Goal: Task Accomplishment & Management: Manage account settings

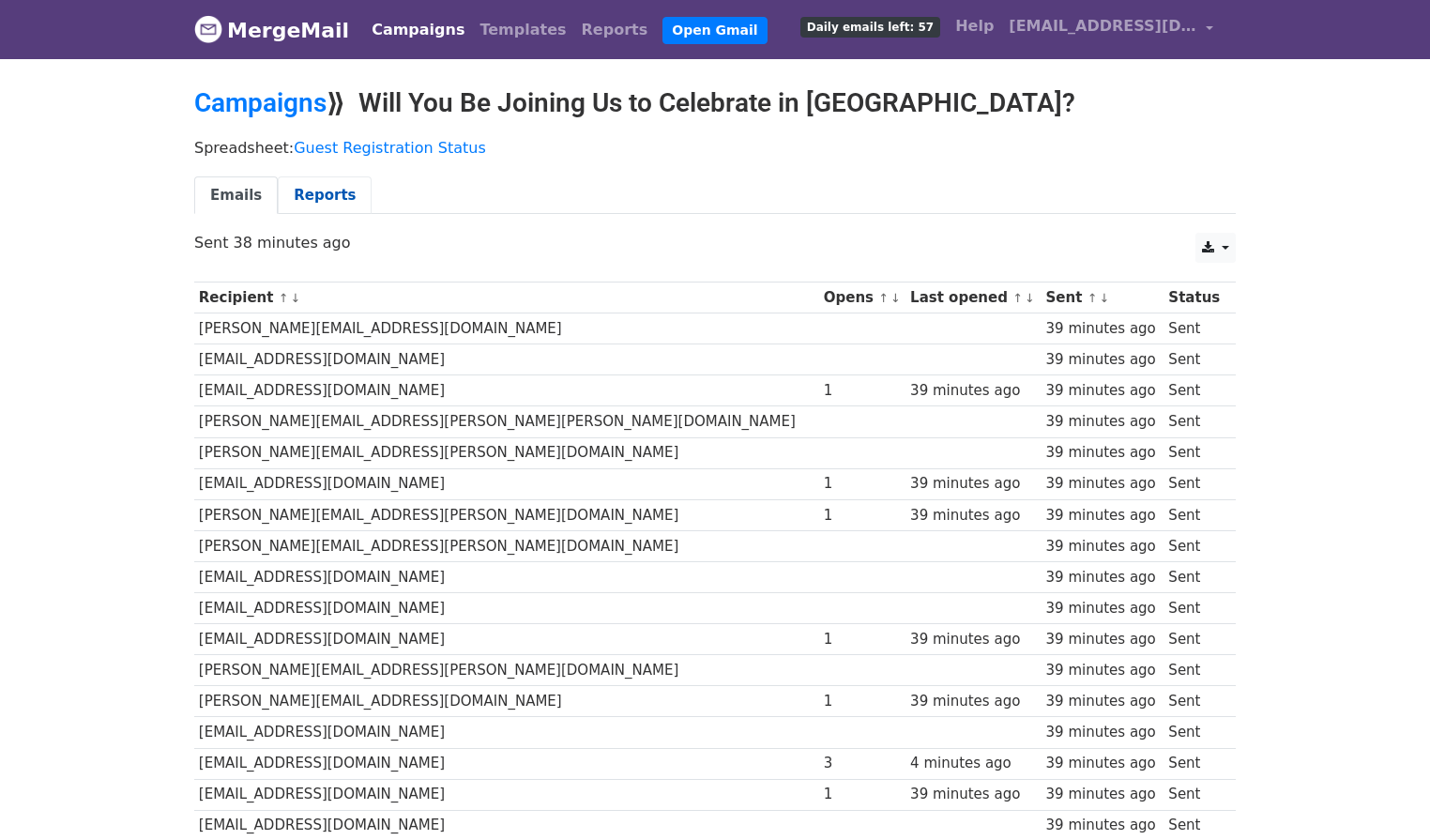
click at [310, 190] on link "Reports" at bounding box center [324, 195] width 94 height 38
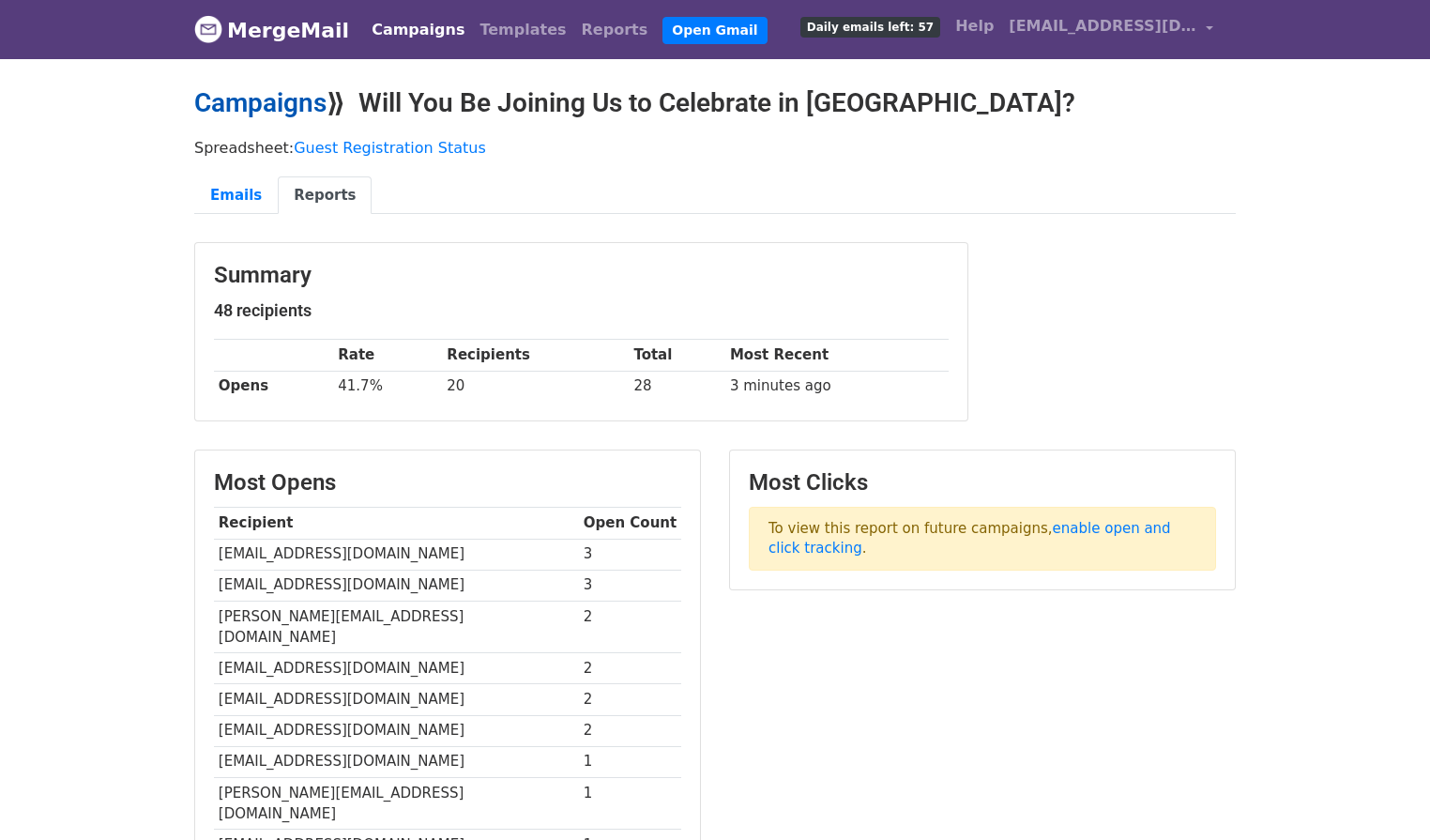
click at [244, 104] on link "Campaigns" at bounding box center [260, 103] width 132 height 31
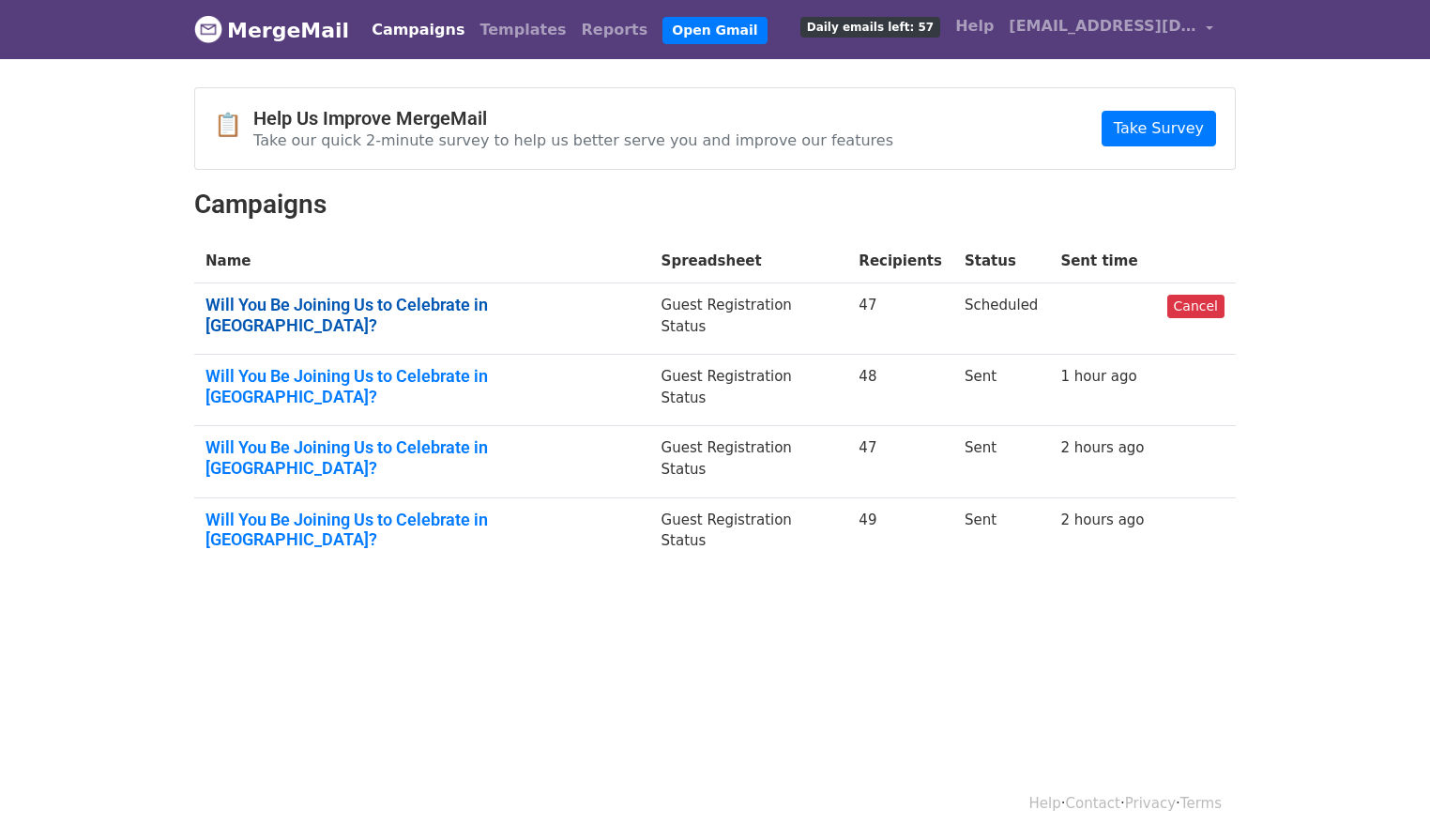
click at [472, 297] on link "Will You Be Joining Us to Celebrate in Beijing?" at bounding box center [422, 315] width 434 height 40
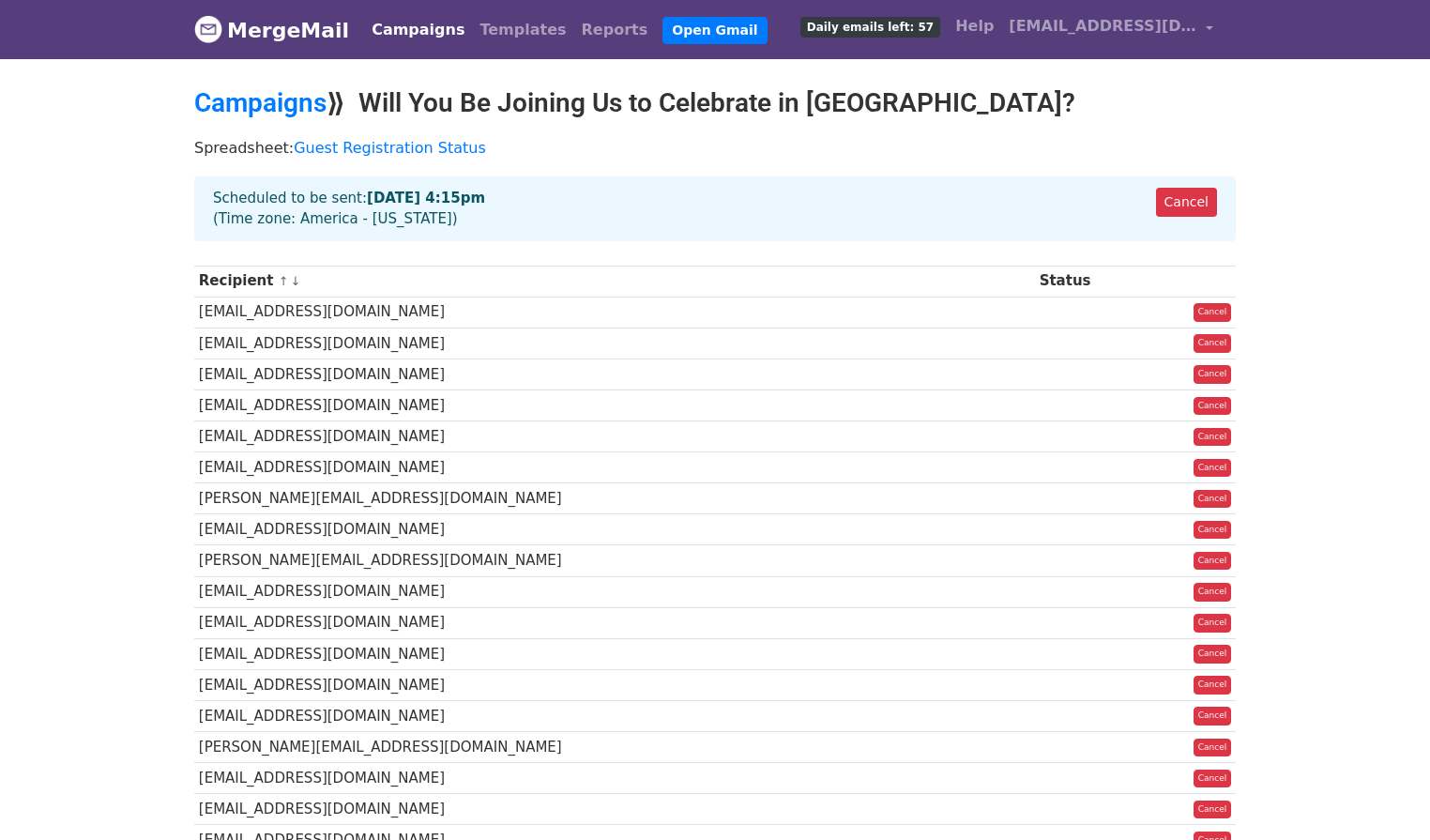
click at [181, 200] on div "Cancel Scheduled to be sent: [DATE] 4:15pm (Time zone: [GEOGRAPHIC_DATA] - [US_…" at bounding box center [715, 216] width 1070 height 80
